Goal: Transaction & Acquisition: Purchase product/service

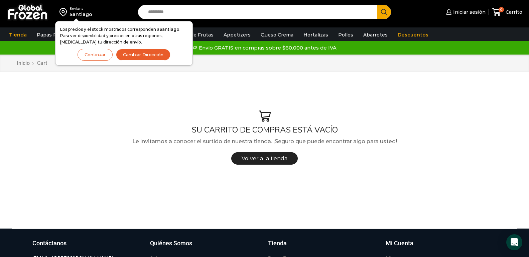
click at [86, 52] on button "Continuar" at bounding box center [95, 55] width 35 height 12
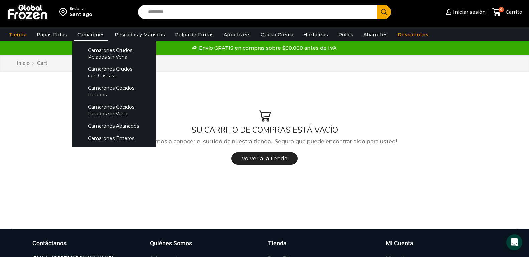
click at [82, 33] on link "Camarones" at bounding box center [91, 34] width 34 height 13
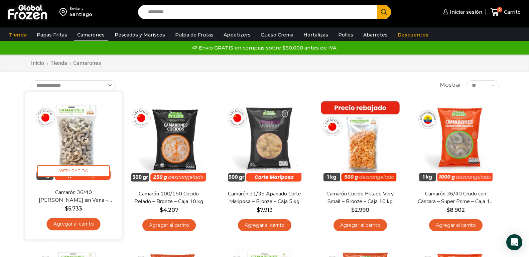
click at [69, 224] on link "Agregar al carrito" at bounding box center [73, 224] width 54 height 12
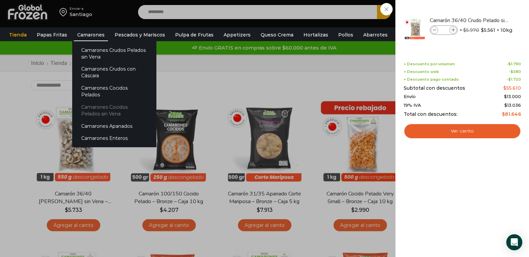
click at [113, 101] on link "Camarones Cocidos Pelados sin Vena" at bounding box center [114, 110] width 84 height 19
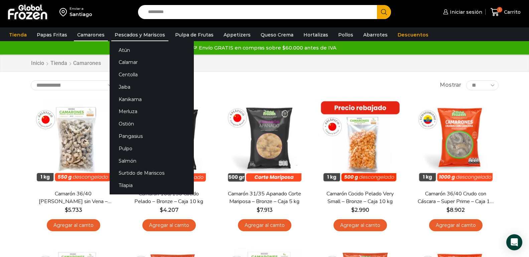
click at [127, 33] on link "Pescados y Mariscos" at bounding box center [139, 34] width 57 height 13
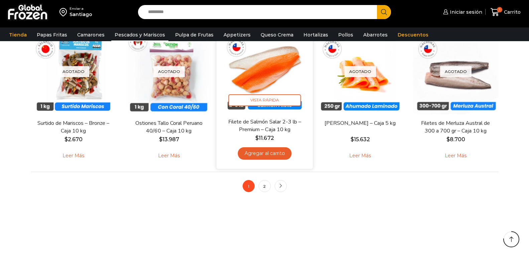
scroll to position [501, 0]
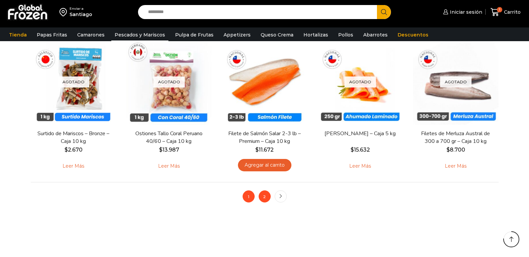
click at [266, 197] on link "2" at bounding box center [265, 196] width 12 height 12
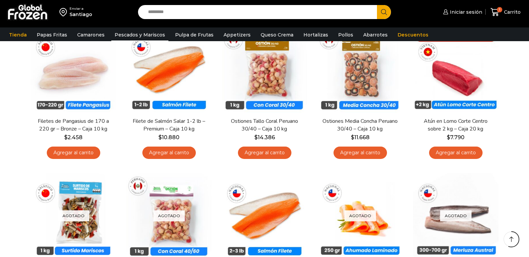
scroll to position [0, 0]
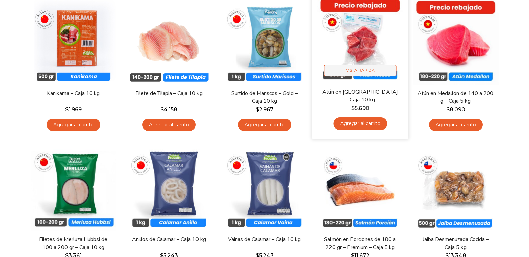
scroll to position [100, 0]
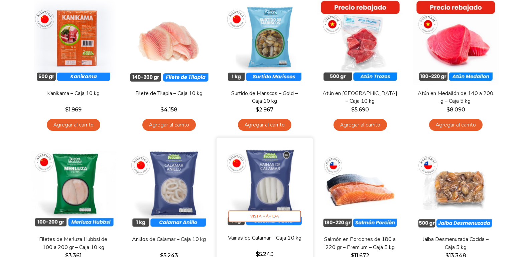
click at [274, 198] on img at bounding box center [265, 186] width 86 height 86
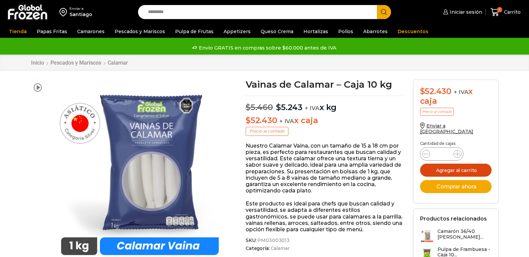
click at [444, 163] on button "Agregar al carrito" at bounding box center [456, 169] width 72 height 13
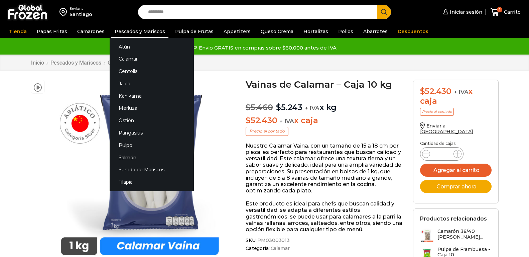
click at [132, 33] on link "Pescados y Mariscos" at bounding box center [139, 31] width 57 height 13
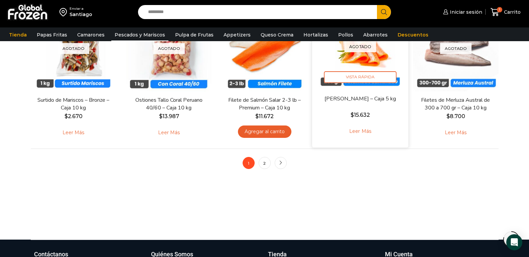
scroll to position [435, 0]
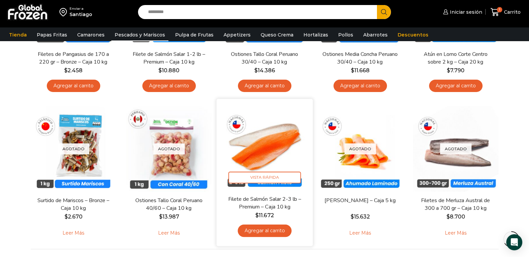
click at [251, 230] on link "Agregar al carrito" at bounding box center [265, 230] width 54 height 12
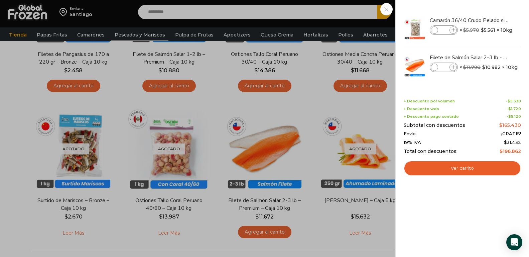
click at [489, 8] on div "2 Carrito 2 2 Shopping Cart *" at bounding box center [505, 12] width 33 height 16
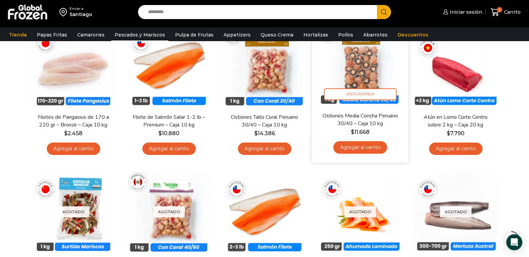
scroll to position [334, 0]
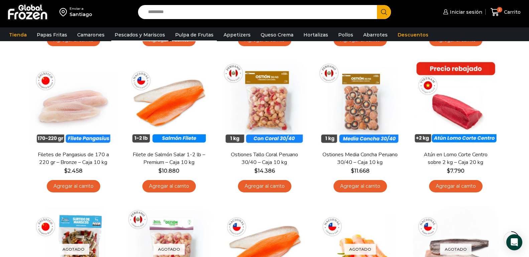
click at [188, 34] on link "Pulpa de Frutas" at bounding box center [194, 34] width 45 height 13
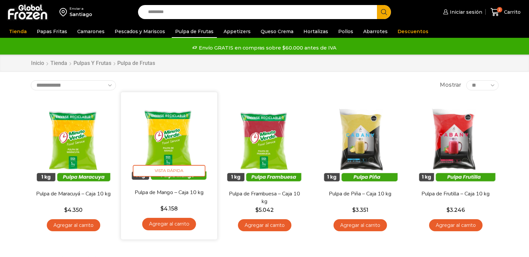
scroll to position [67, 0]
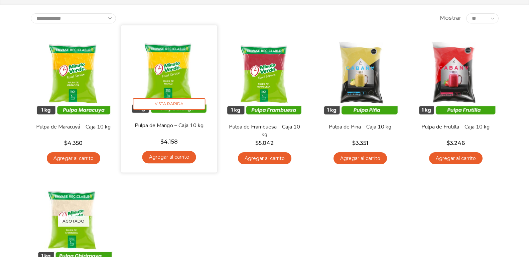
click at [163, 156] on link "Agregar al carrito" at bounding box center [169, 157] width 54 height 12
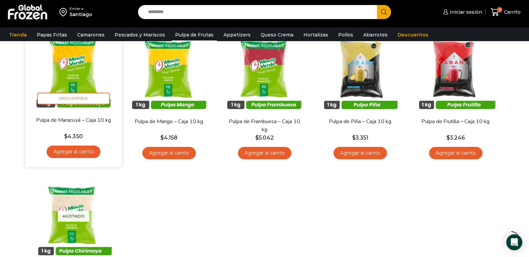
click at [70, 149] on link "Agregar al carrito" at bounding box center [73, 151] width 54 height 12
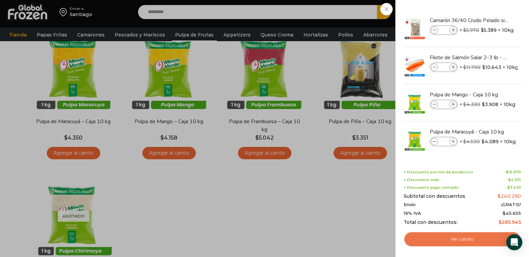
click at [465, 238] on link "Ver carrito" at bounding box center [462, 238] width 117 height 15
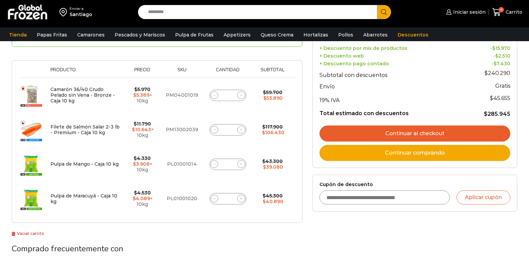
scroll to position [100, 0]
click at [425, 150] on link "Continuar comprando" at bounding box center [415, 153] width 191 height 16
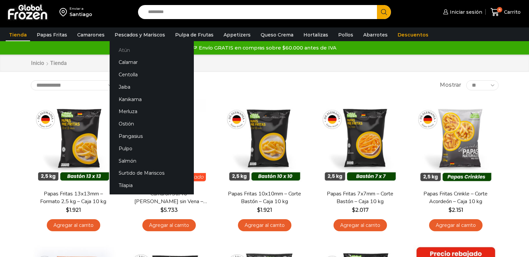
click at [123, 51] on link "Atún" at bounding box center [152, 50] width 84 height 12
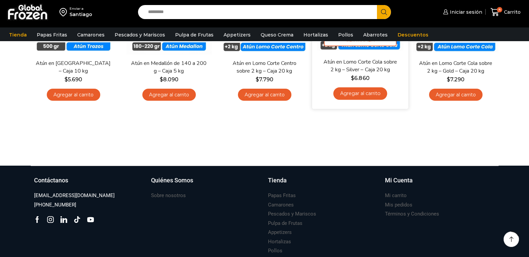
scroll to position [33, 0]
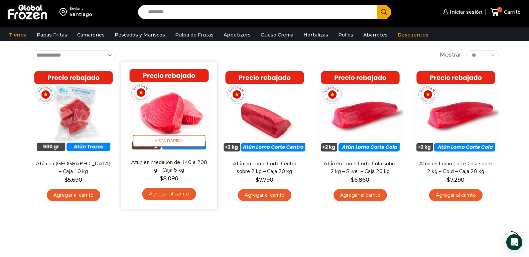
click at [163, 193] on link "Agregar al carrito" at bounding box center [169, 194] width 54 height 12
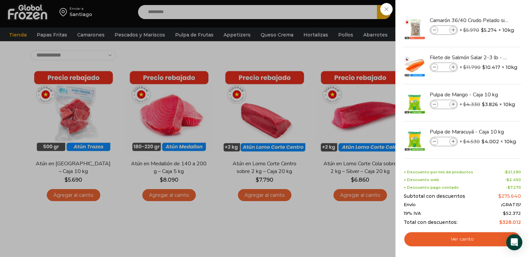
click at [445, 237] on link "Ver carrito" at bounding box center [462, 238] width 117 height 15
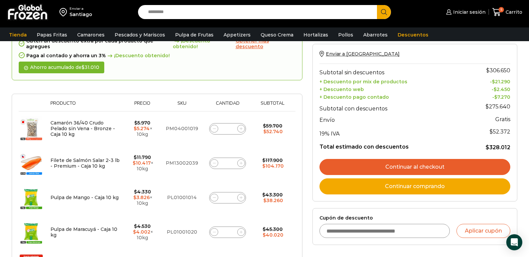
scroll to position [100, 0]
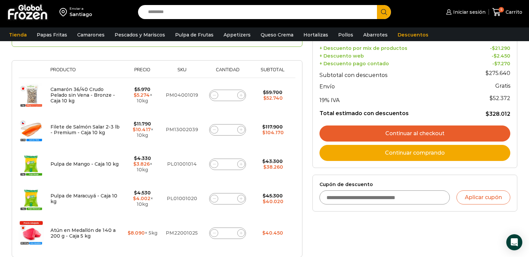
click at [211, 229] on span at bounding box center [214, 233] width 8 height 8
type input "*"
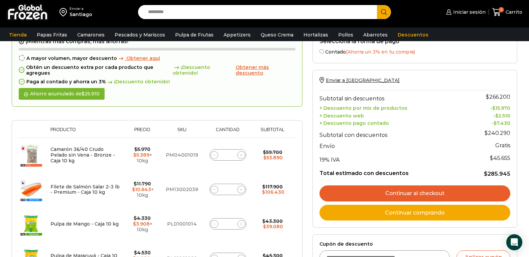
scroll to position [104, 0]
